Goal: Feedback & Contribution: Contribute content

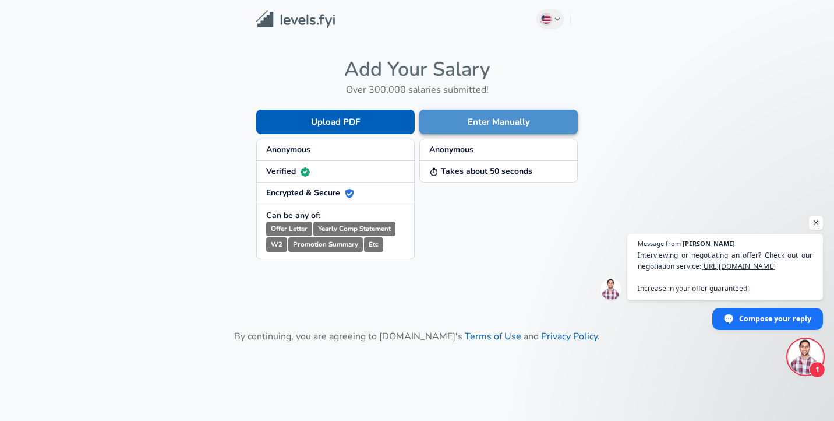
click at [459, 126] on button "Enter Manually" at bounding box center [499, 122] width 158 height 24
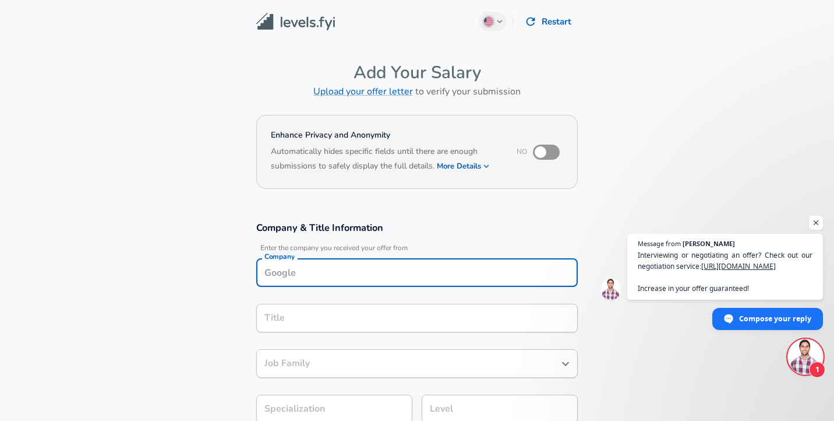
scroll to position [12, 0]
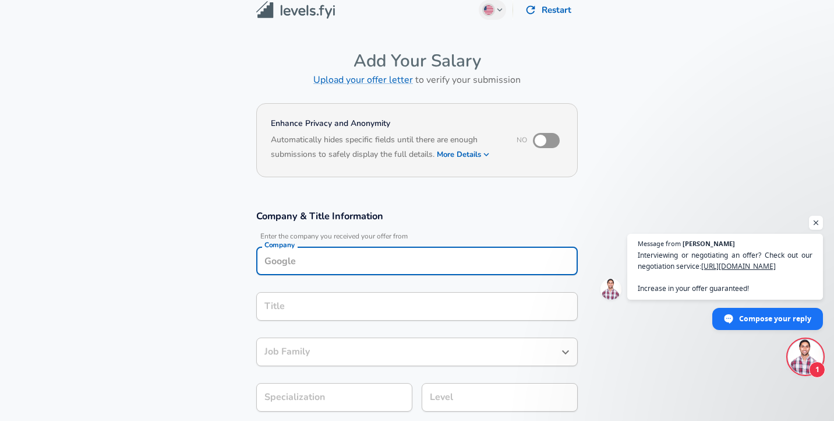
click at [298, 264] on input "Company" at bounding box center [417, 261] width 311 height 18
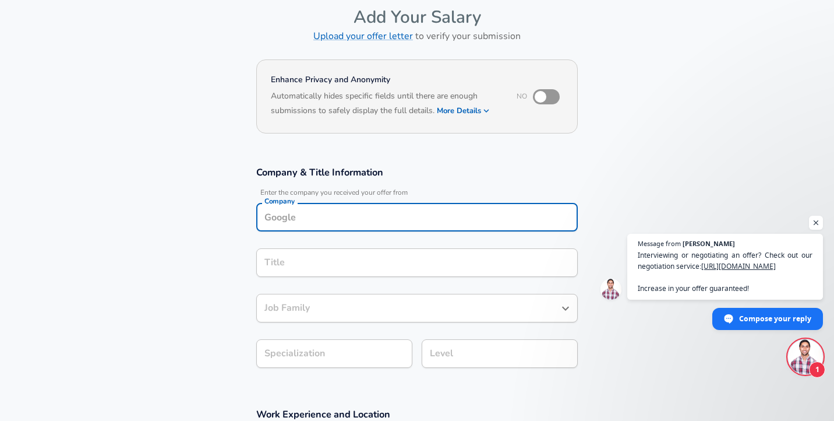
scroll to position [57, 0]
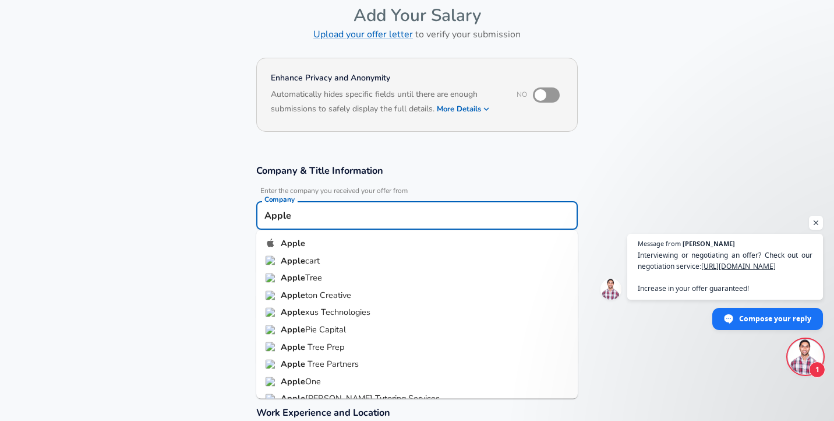
click at [301, 243] on strong "Apple" at bounding box center [293, 243] width 24 height 12
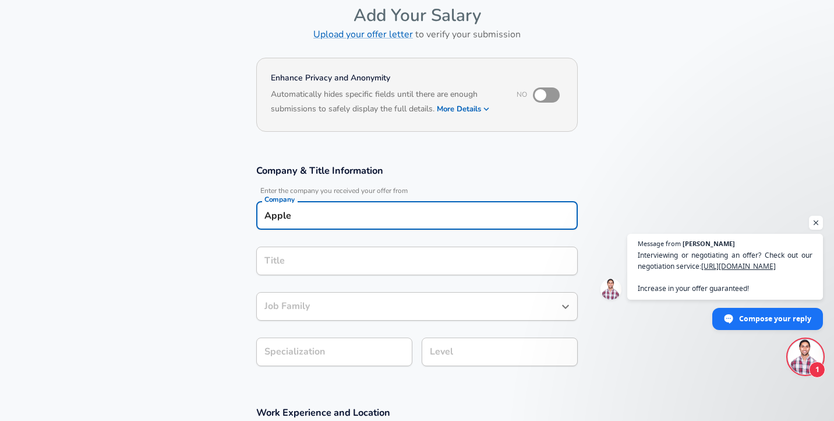
scroll to position [80, 0]
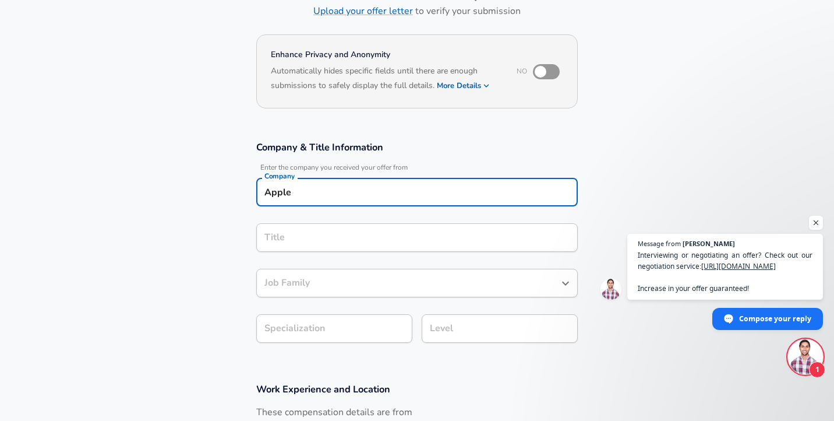
click at [286, 252] on div "Title" at bounding box center [417, 237] width 322 height 29
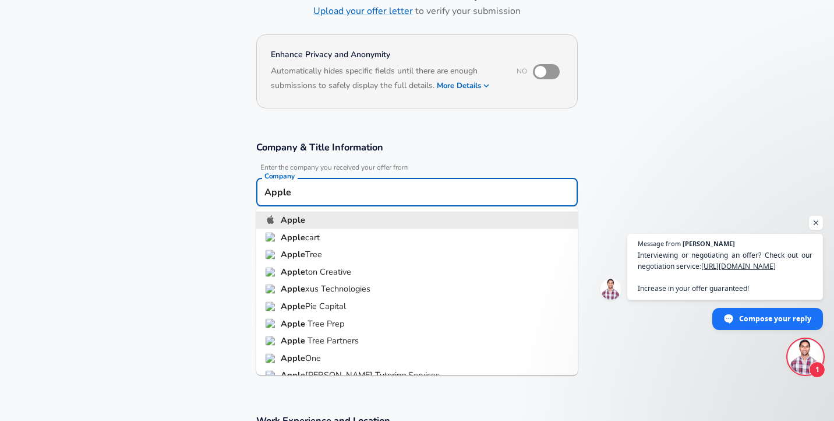
click at [293, 200] on input "Apple" at bounding box center [417, 192] width 311 height 18
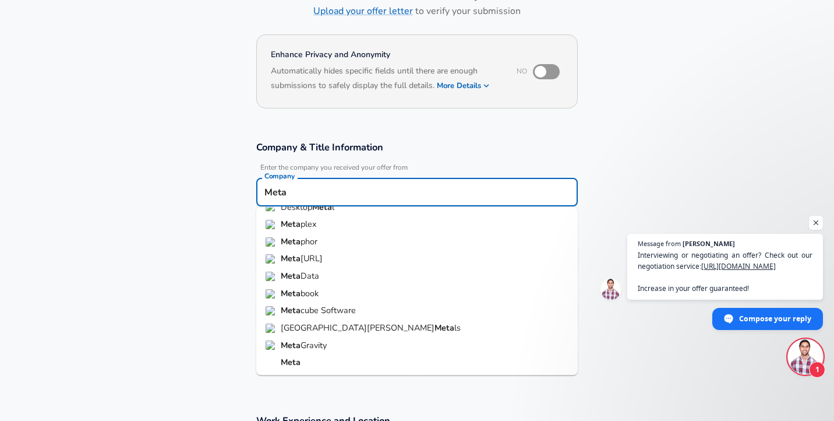
scroll to position [0, 0]
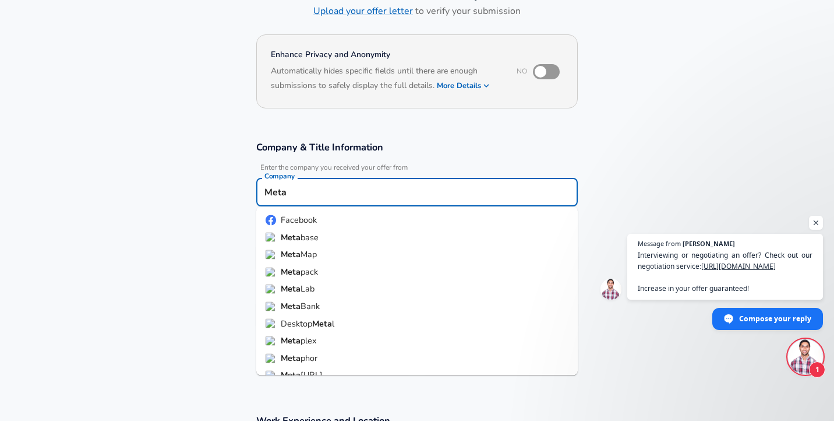
click at [298, 216] on span "Facebook" at bounding box center [299, 220] width 36 height 12
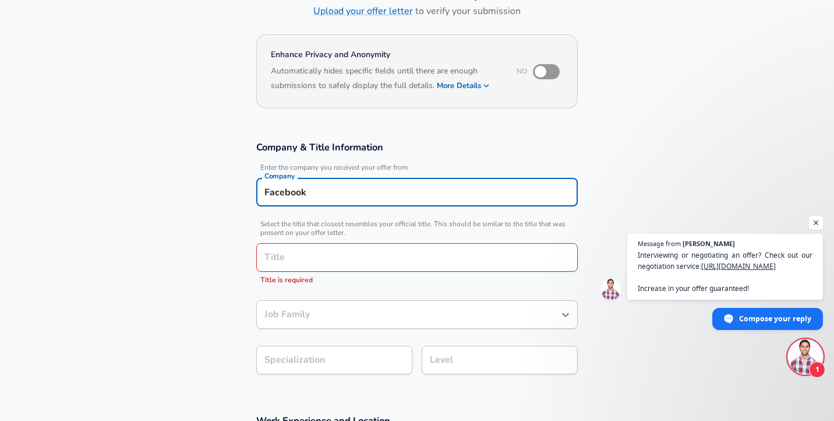
type input "Facebook"
click at [287, 259] on input "Title" at bounding box center [417, 257] width 311 height 18
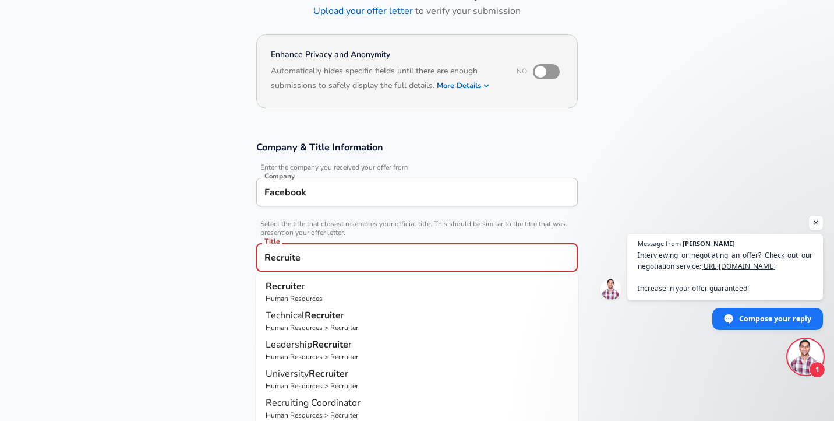
type input "Recruiter"
click at [284, 287] on strong "Recruiter" at bounding box center [286, 286] width 40 height 13
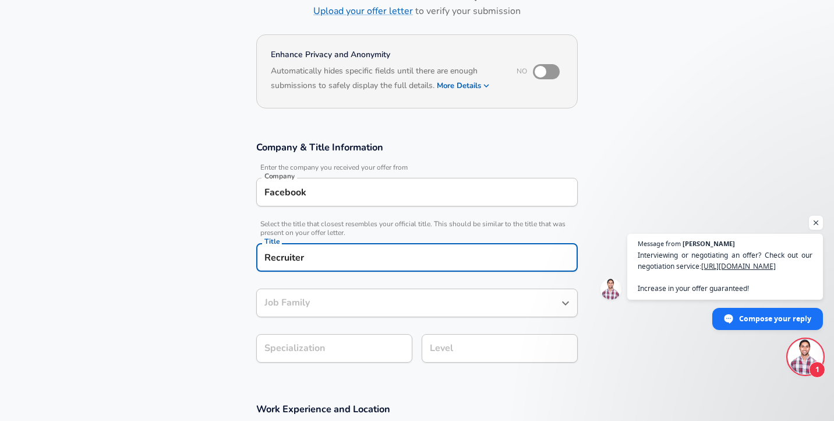
type input "Recruiter"
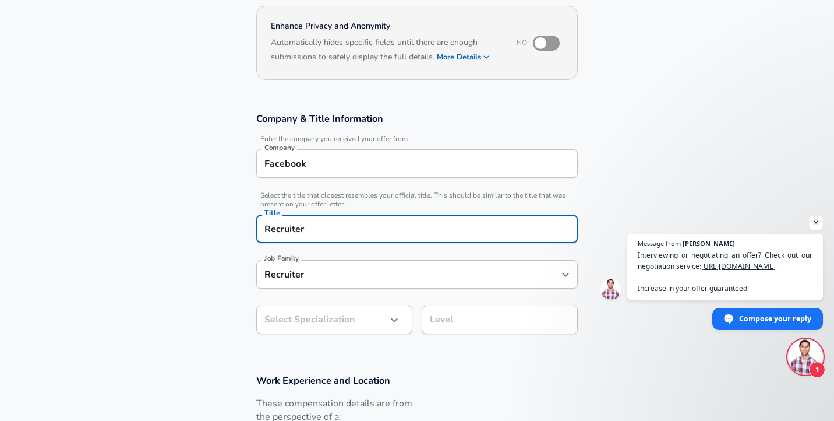
type input "Recruiter"
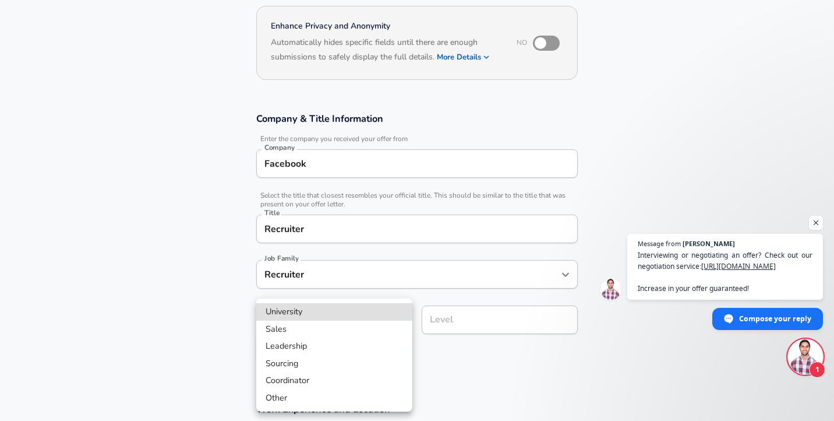
scroll to position [144, 0]
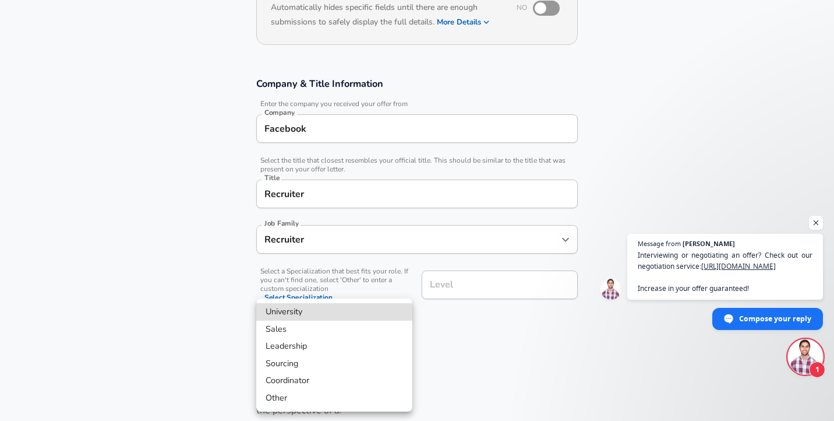
click at [300, 277] on body "English ([GEOGRAPHIC_DATA]) Change Restart Add Your Salary Upload your offer le…" at bounding box center [417, 66] width 834 height 421
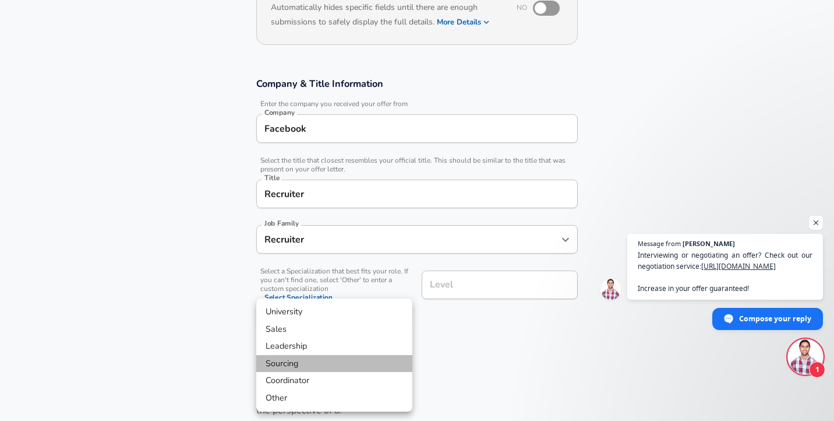
click at [287, 362] on li "Sourcing" at bounding box center [334, 363] width 156 height 17
type input "Sourcing"
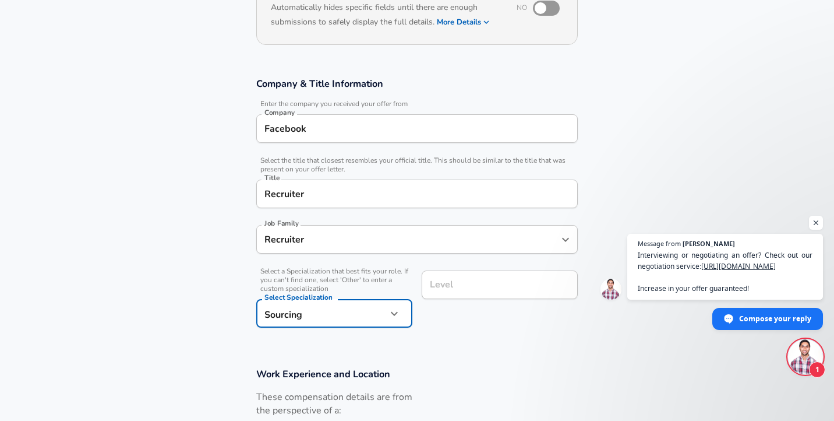
click at [443, 287] on input "Level" at bounding box center [500, 285] width 146 height 18
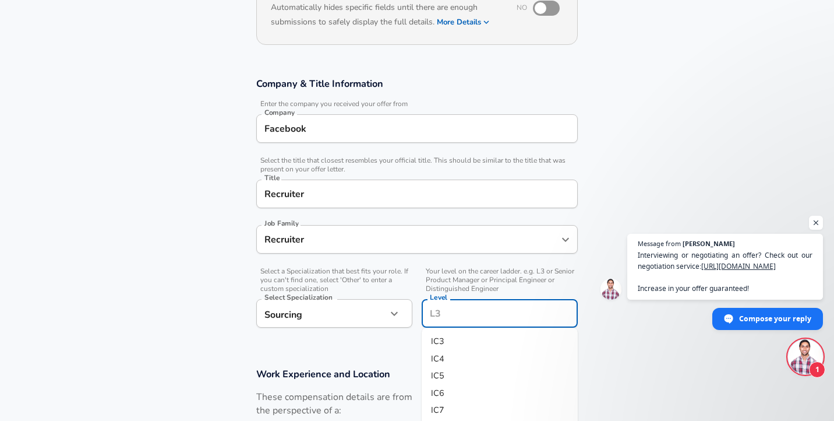
scroll to position [167, 0]
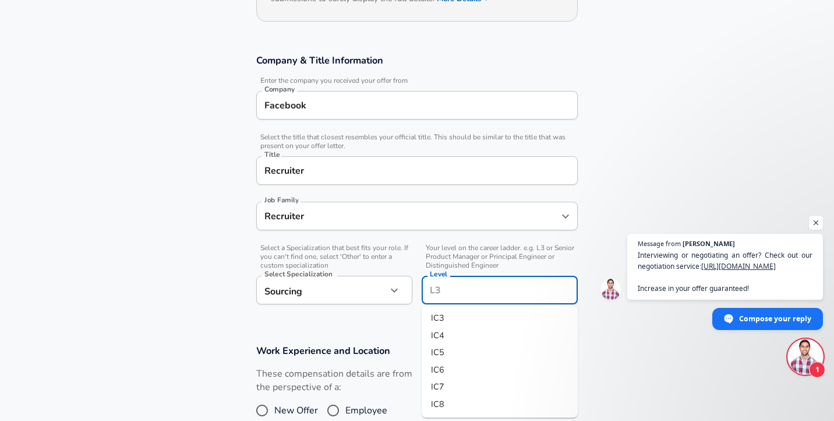
click at [444, 351] on li "IC5" at bounding box center [500, 352] width 156 height 17
type input "IC5"
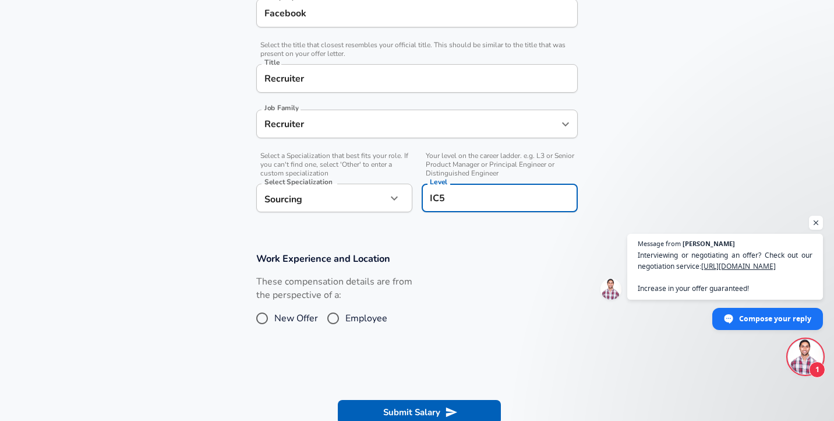
scroll to position [265, 0]
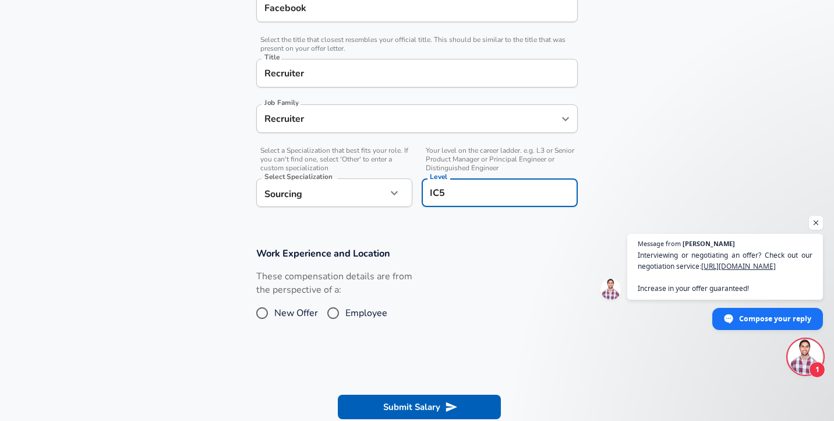
click at [334, 313] on input "Employee" at bounding box center [333, 313] width 24 height 19
radio input "true"
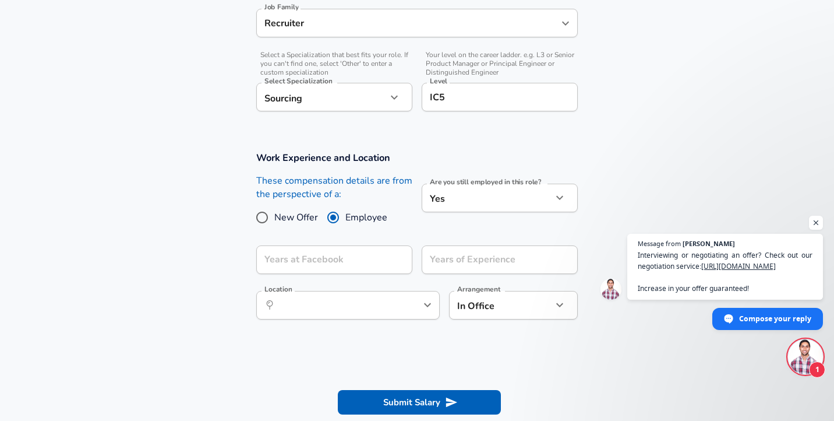
scroll to position [385, 0]
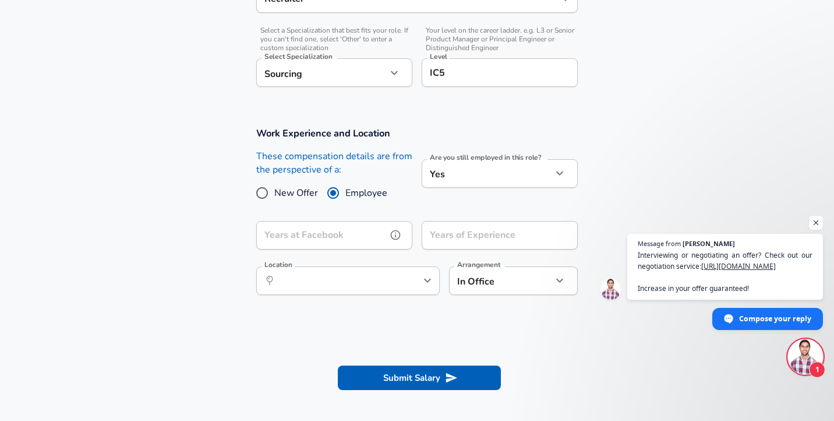
click at [338, 233] on input "Years at Facebook" at bounding box center [321, 235] width 131 height 29
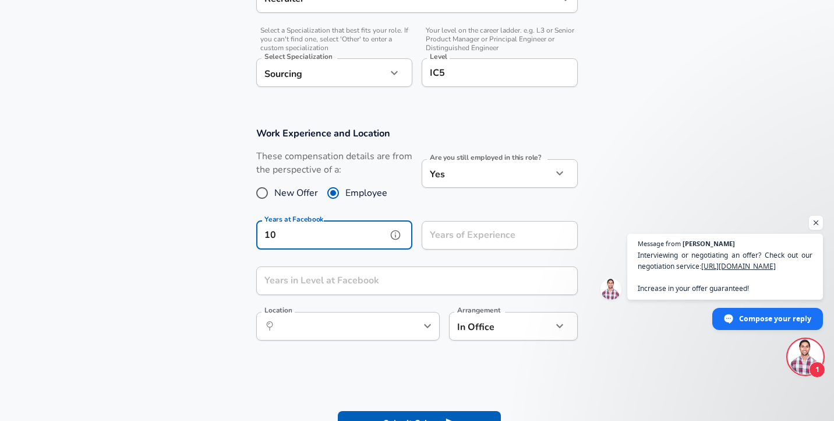
type input "10"
click at [437, 233] on div "Years of Experience Years of Experience" at bounding box center [500, 236] width 156 height 31
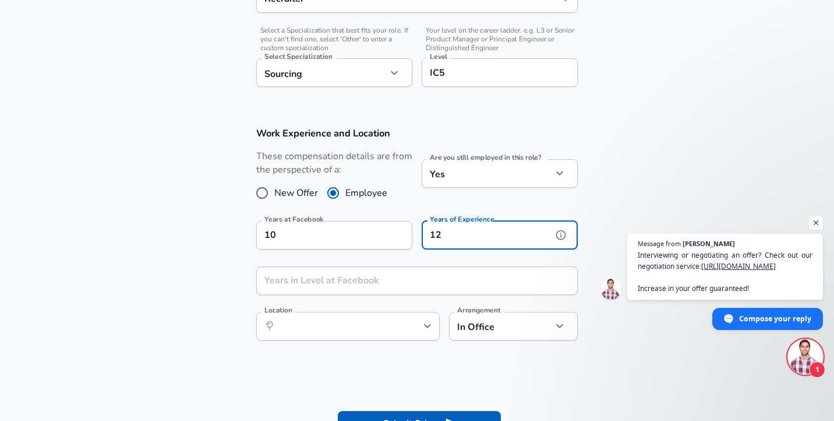
type input "12"
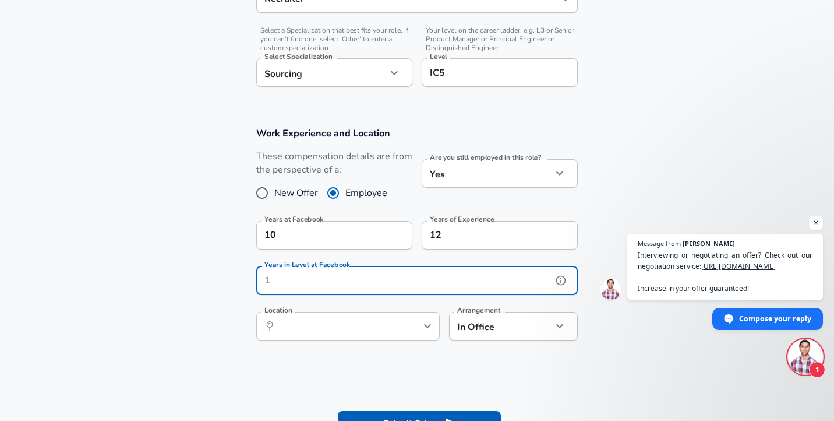
click at [350, 276] on input "Years in Level at Facebook" at bounding box center [404, 280] width 296 height 29
type input "1"
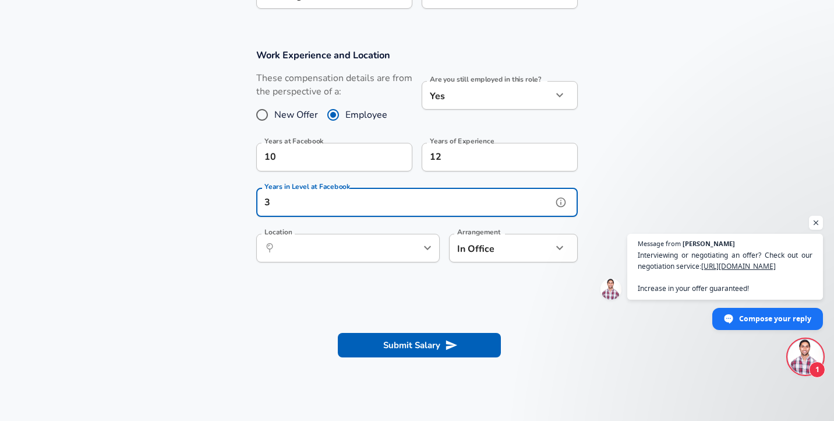
scroll to position [521, 0]
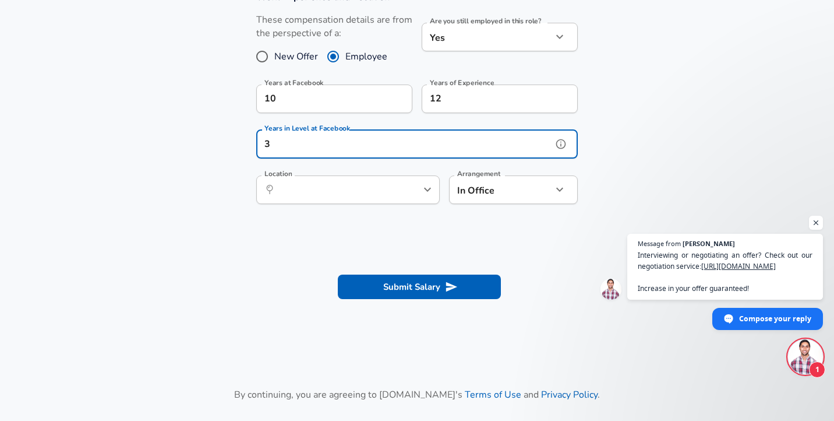
type input "3"
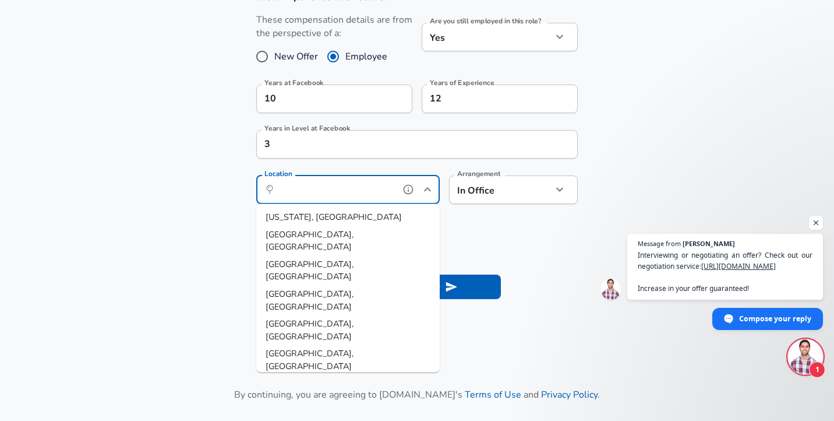
click at [308, 194] on input "Location" at bounding box center [335, 190] width 119 height 18
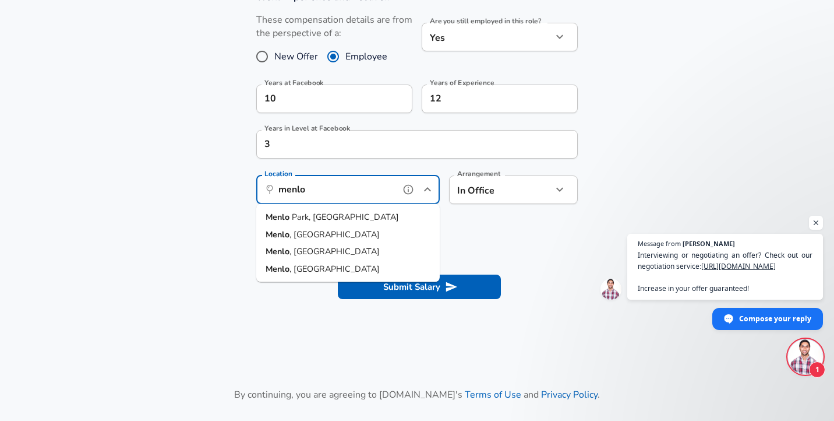
click at [293, 214] on span "Park, [GEOGRAPHIC_DATA]" at bounding box center [345, 217] width 107 height 12
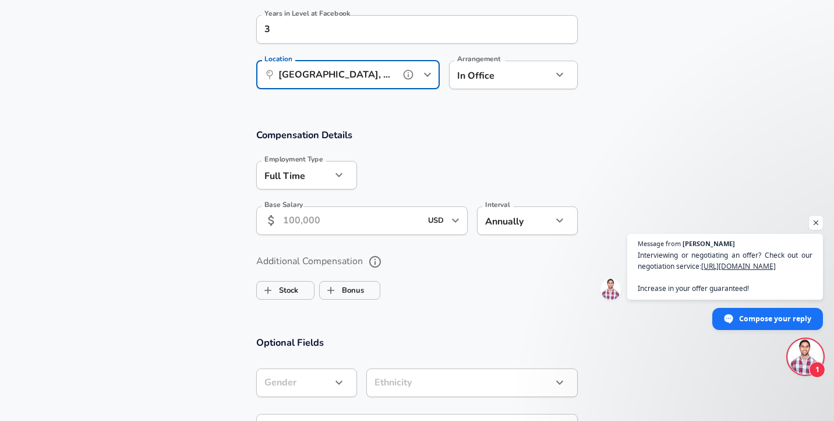
scroll to position [658, 0]
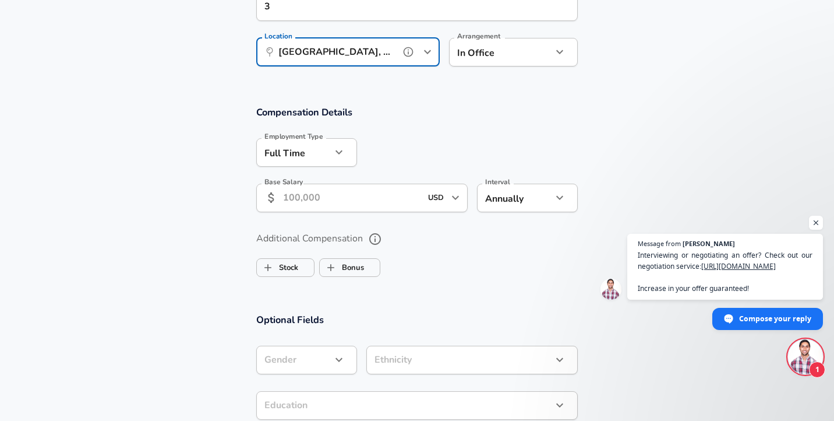
type input "[GEOGRAPHIC_DATA], [GEOGRAPHIC_DATA]"
click at [315, 198] on input "Base Salary" at bounding box center [352, 198] width 138 height 29
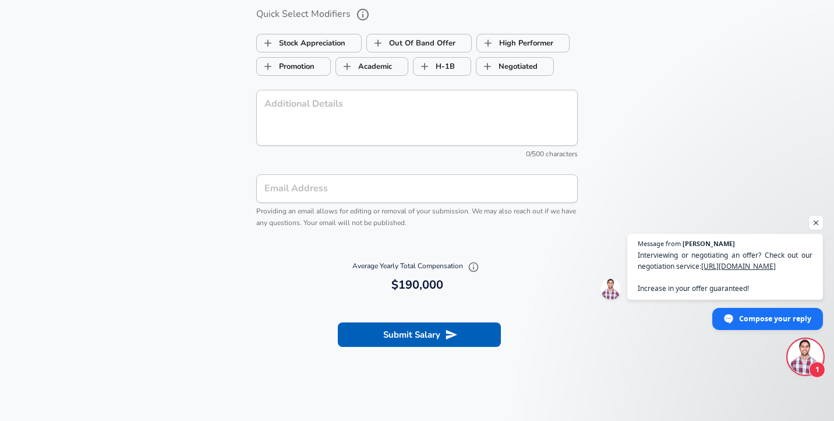
scroll to position [1092, 0]
type input "190,000"
click at [304, 193] on input "Email Address" at bounding box center [417, 186] width 322 height 29
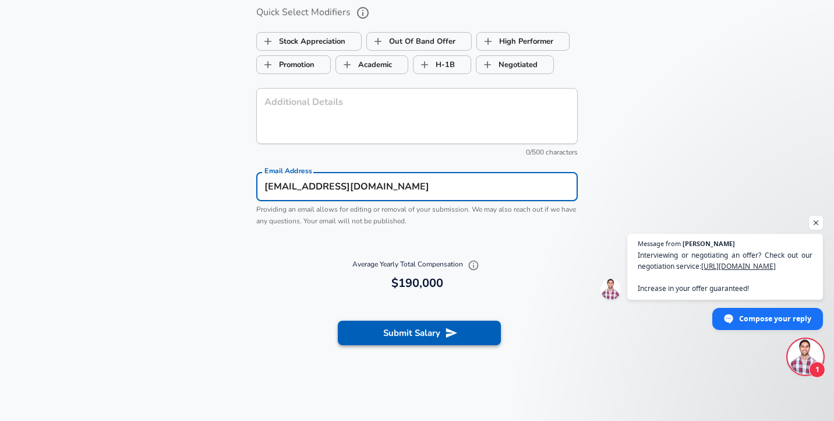
type input "[EMAIL_ADDRESS][DOMAIN_NAME]"
click at [382, 332] on button "Submit Salary" at bounding box center [419, 332] width 163 height 24
